Goal: Transaction & Acquisition: Download file/media

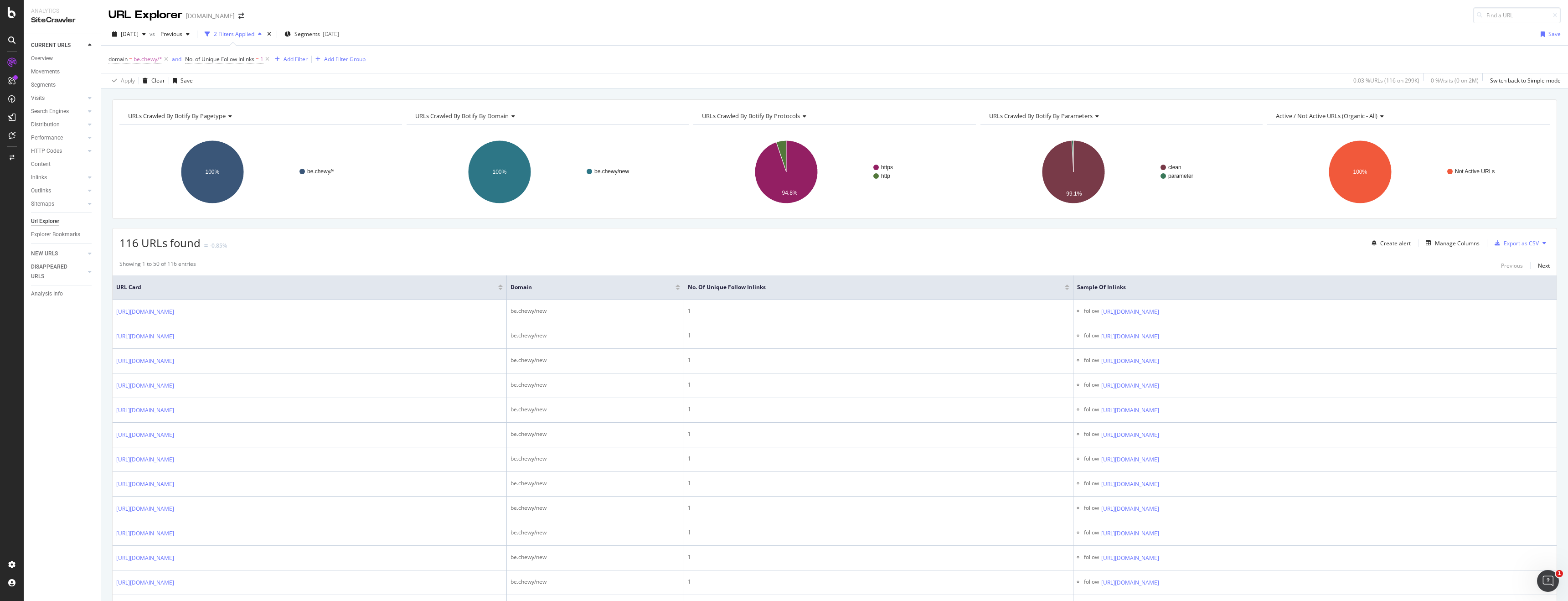
scroll to position [75, 0]
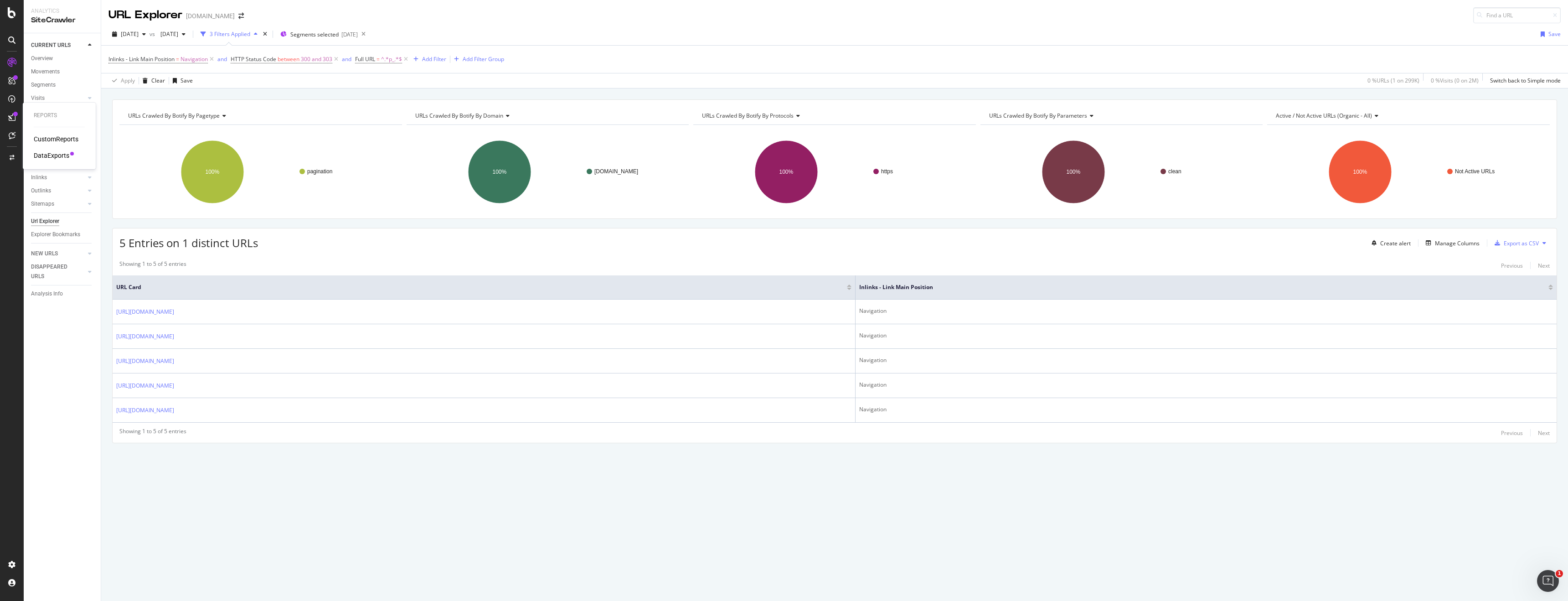
click at [48, 138] on div "CustomReports" at bounding box center [56, 139] width 45 height 9
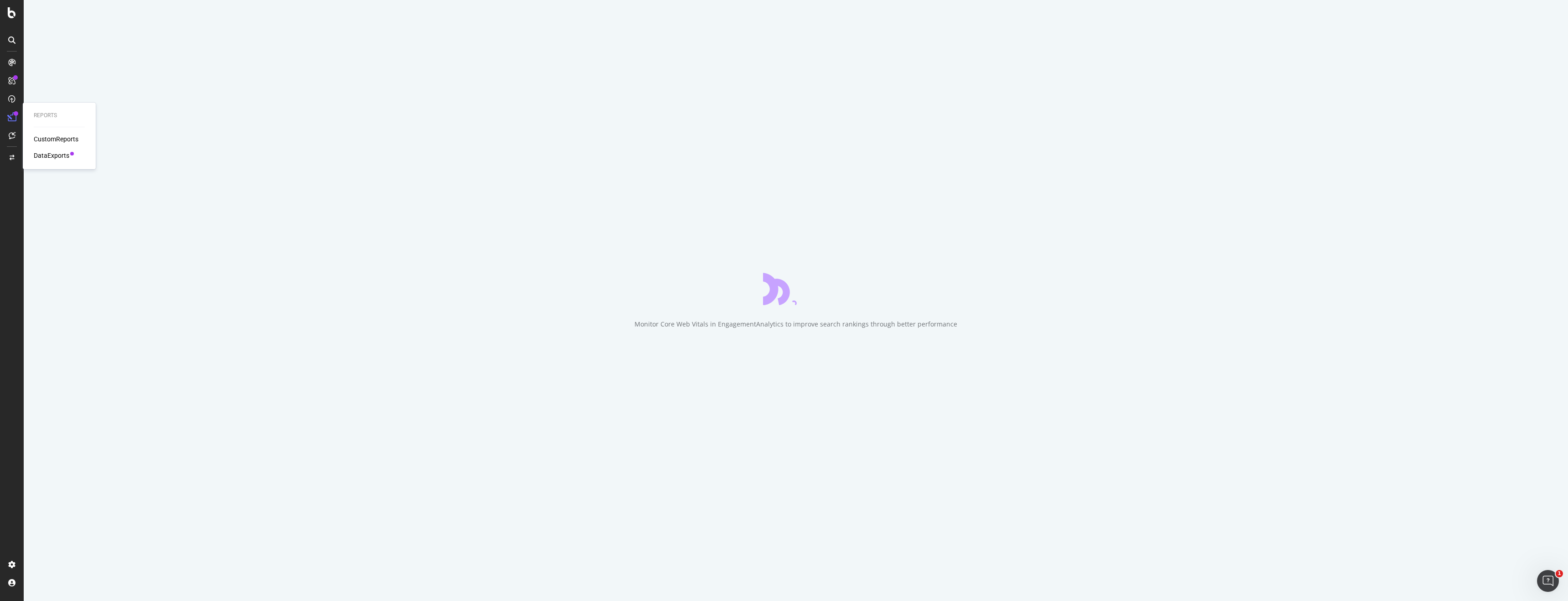
click at [53, 161] on div "Reports CustomReports DataExports" at bounding box center [59, 135] width 66 height 63
click at [53, 153] on div "DataExports" at bounding box center [51, 155] width 36 height 9
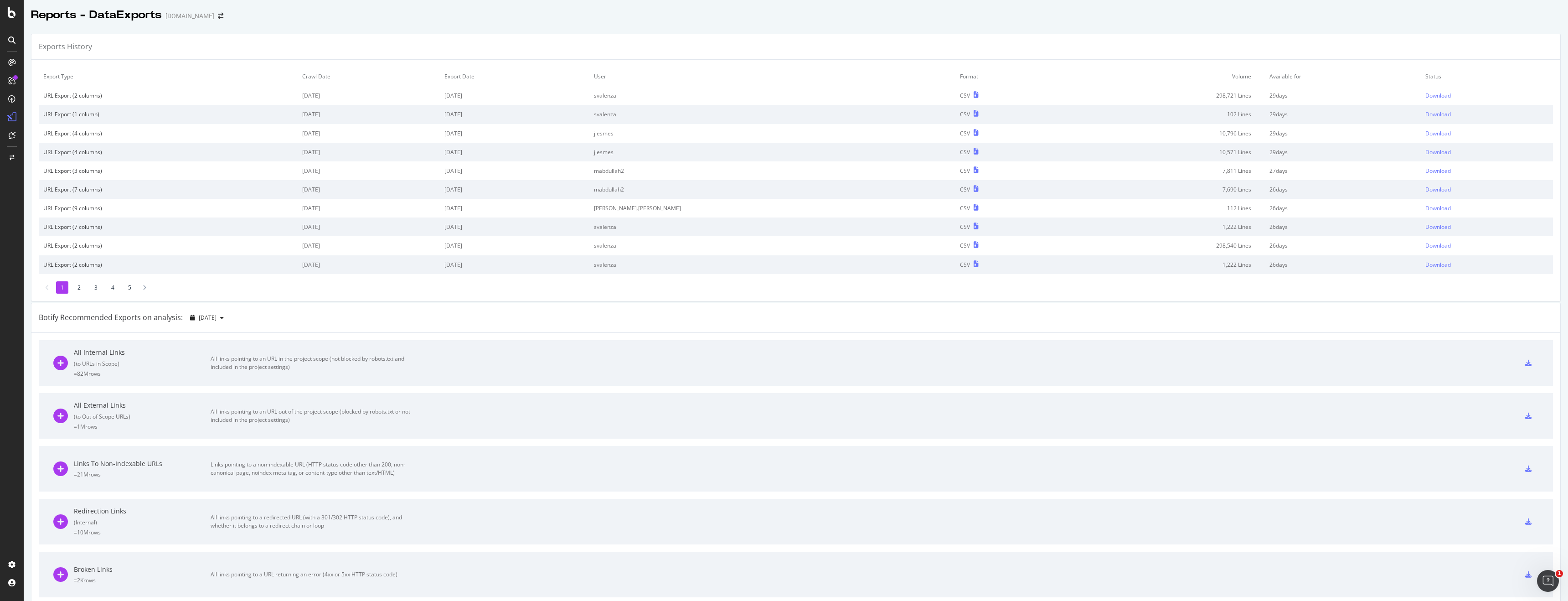
click at [1396, 69] on td "Available for" at bounding box center [1343, 76] width 156 height 19
click at [1427, 94] on div "Download" at bounding box center [1439, 95] width 26 height 8
